Goal: Task Accomplishment & Management: Manage account settings

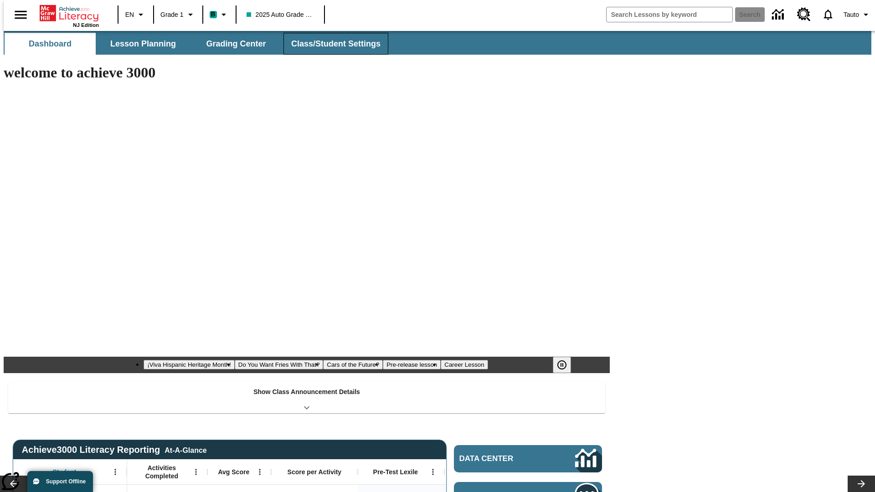
click at [331, 44] on span "Class/Student Settings" at bounding box center [335, 44] width 89 height 10
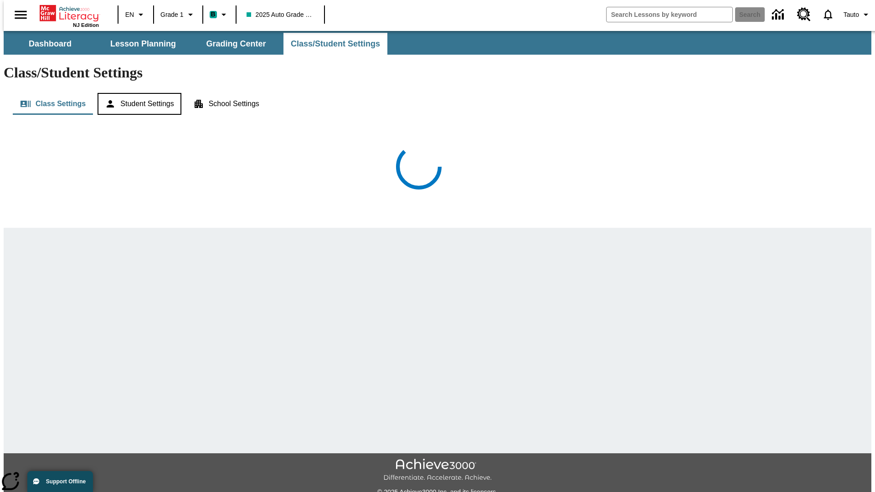
click at [137, 93] on button "Student Settings" at bounding box center [139, 104] width 83 height 22
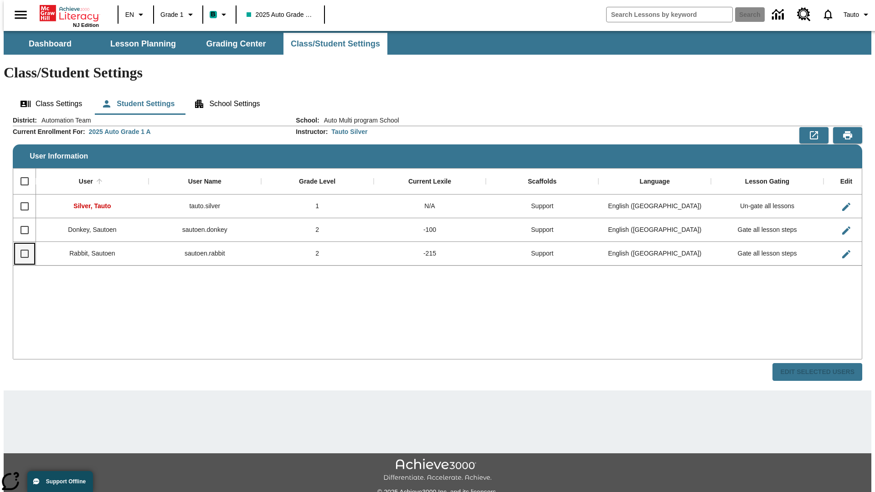
click at [21, 244] on input "Select row" at bounding box center [24, 253] width 19 height 19
checkbox input "true"
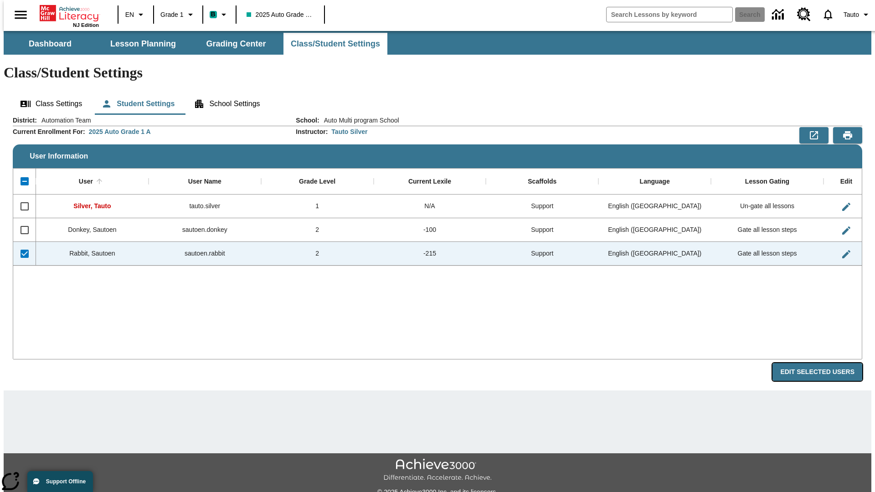
click at [825, 363] on button "Edit Selected Users" at bounding box center [818, 372] width 90 height 18
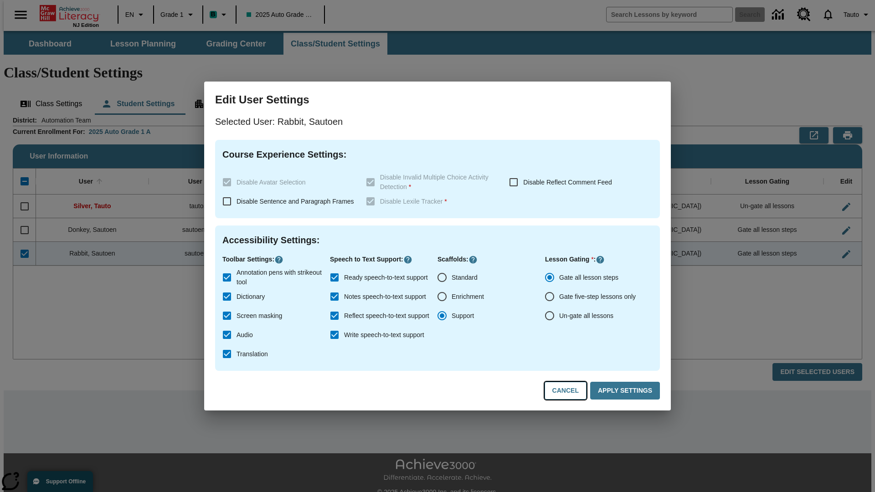
click at [570, 391] on button "Cancel" at bounding box center [566, 391] width 42 height 18
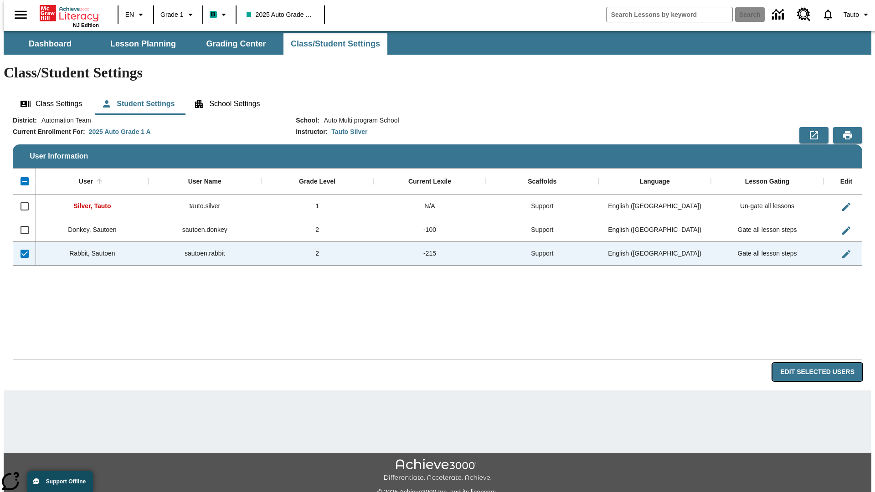
click at [825, 363] on button "Edit Selected Users" at bounding box center [818, 372] width 90 height 18
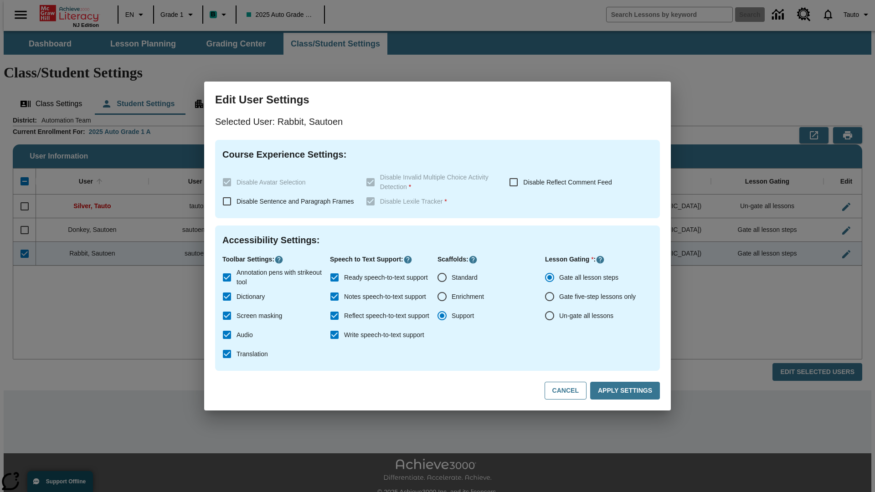
click at [335, 278] on input "Ready speech-to-text support" at bounding box center [334, 277] width 19 height 19
click at [627, 391] on button "Apply Settings" at bounding box center [625, 391] width 70 height 18
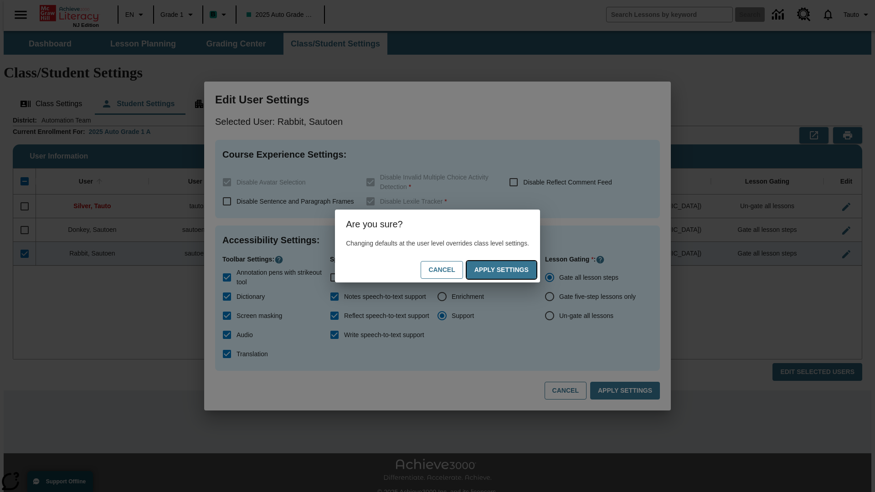
click at [511, 270] on button "Apply Settings" at bounding box center [502, 270] width 70 height 18
checkbox input "true"
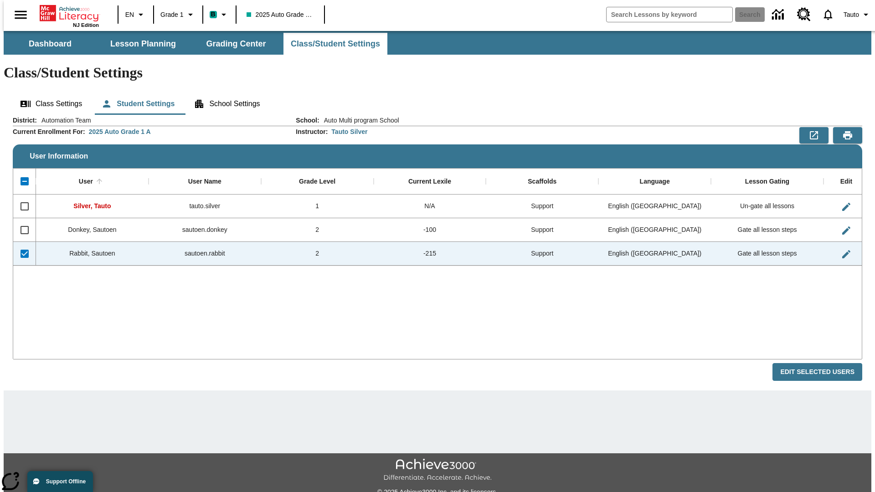
checkbox input "false"
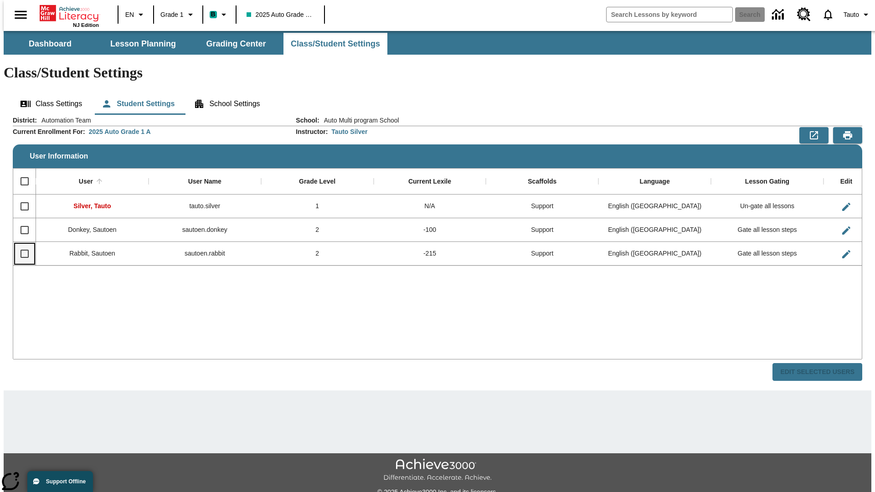
click at [21, 244] on input "Select row" at bounding box center [24, 253] width 19 height 19
checkbox input "true"
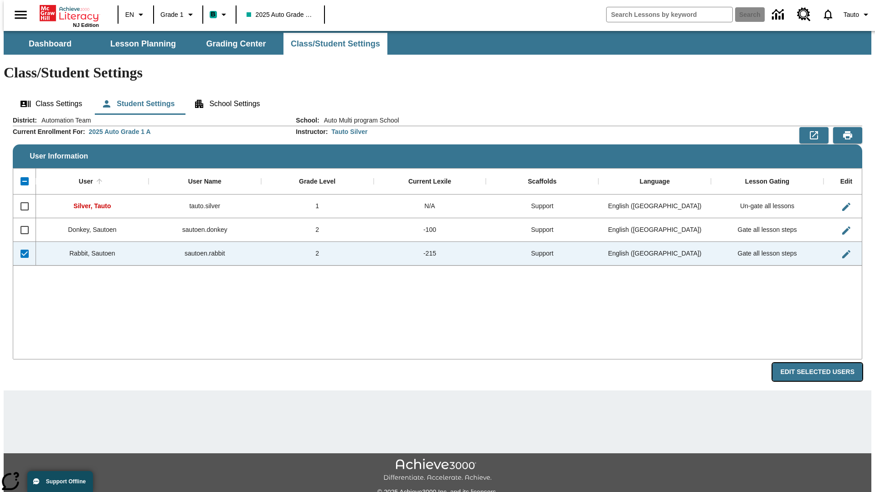
click at [825, 363] on button "Edit Selected Users" at bounding box center [818, 372] width 90 height 18
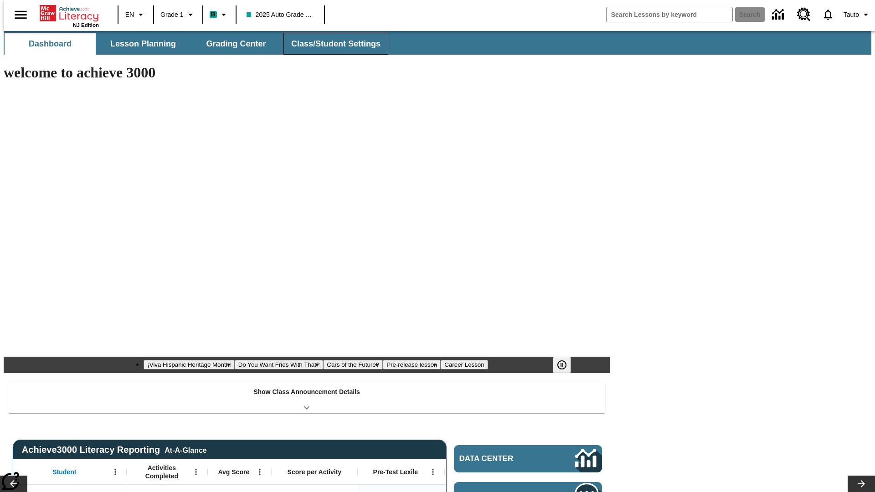
click at [331, 44] on span "Class/Student Settings" at bounding box center [335, 44] width 89 height 10
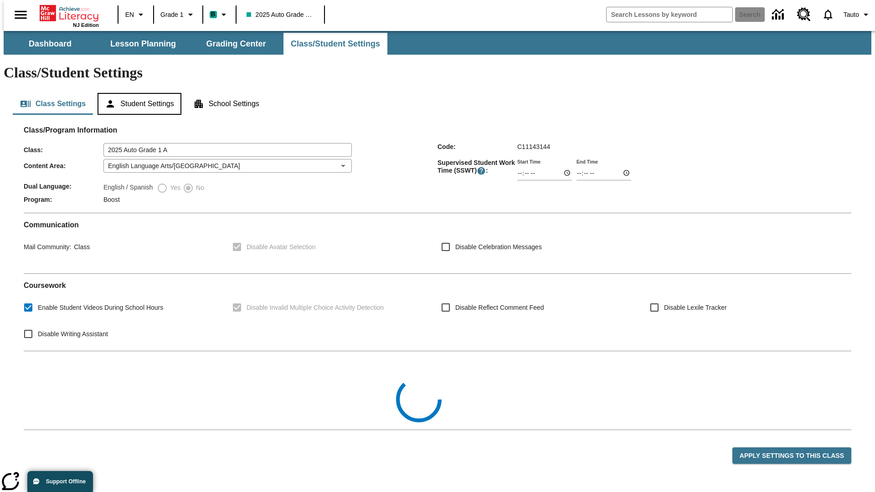
click at [137, 93] on button "Student Settings" at bounding box center [139, 104] width 83 height 22
